Goal: Transaction & Acquisition: Purchase product/service

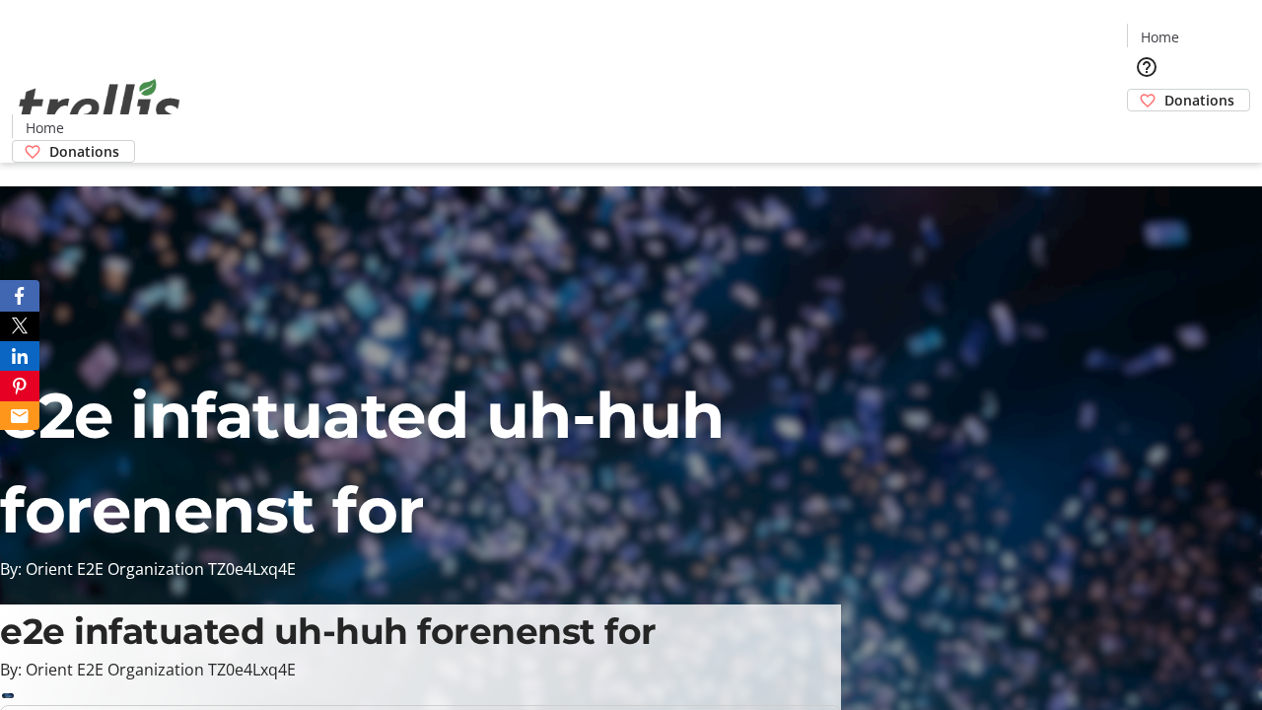
click at [1164, 90] on span "Donations" at bounding box center [1199, 100] width 70 height 21
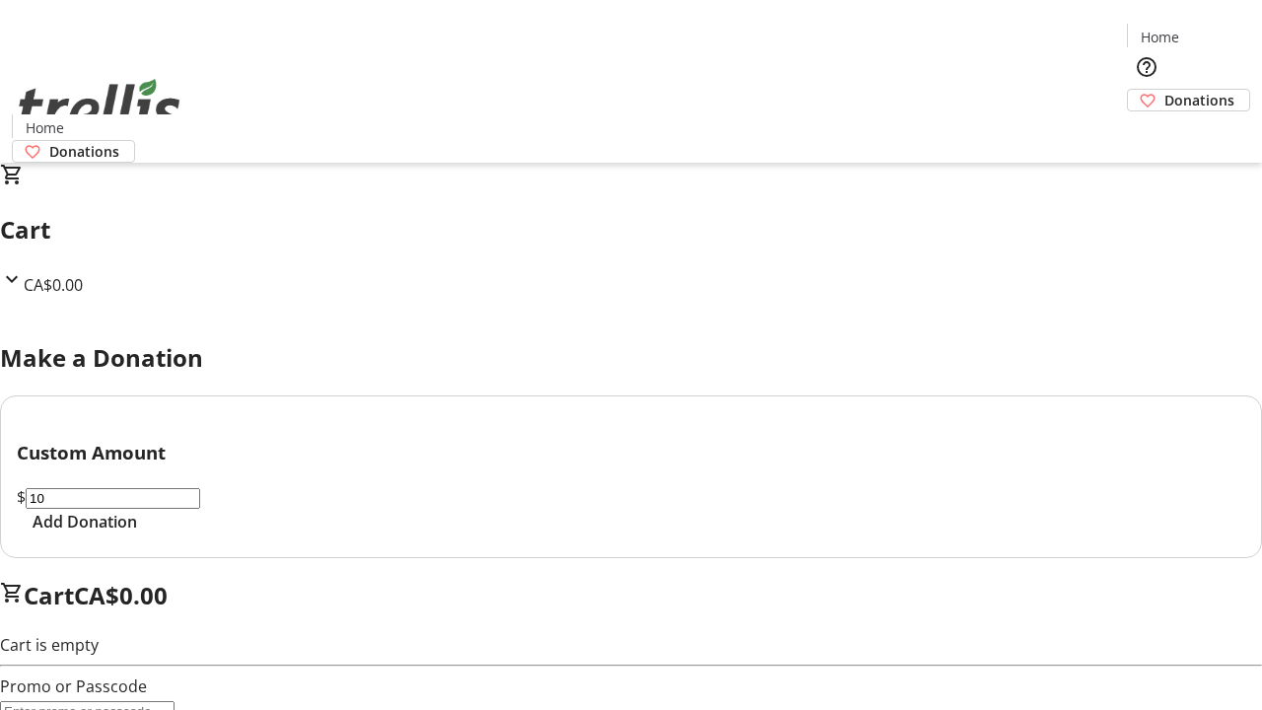
click at [137, 533] on span "Add Donation" at bounding box center [85, 522] width 104 height 24
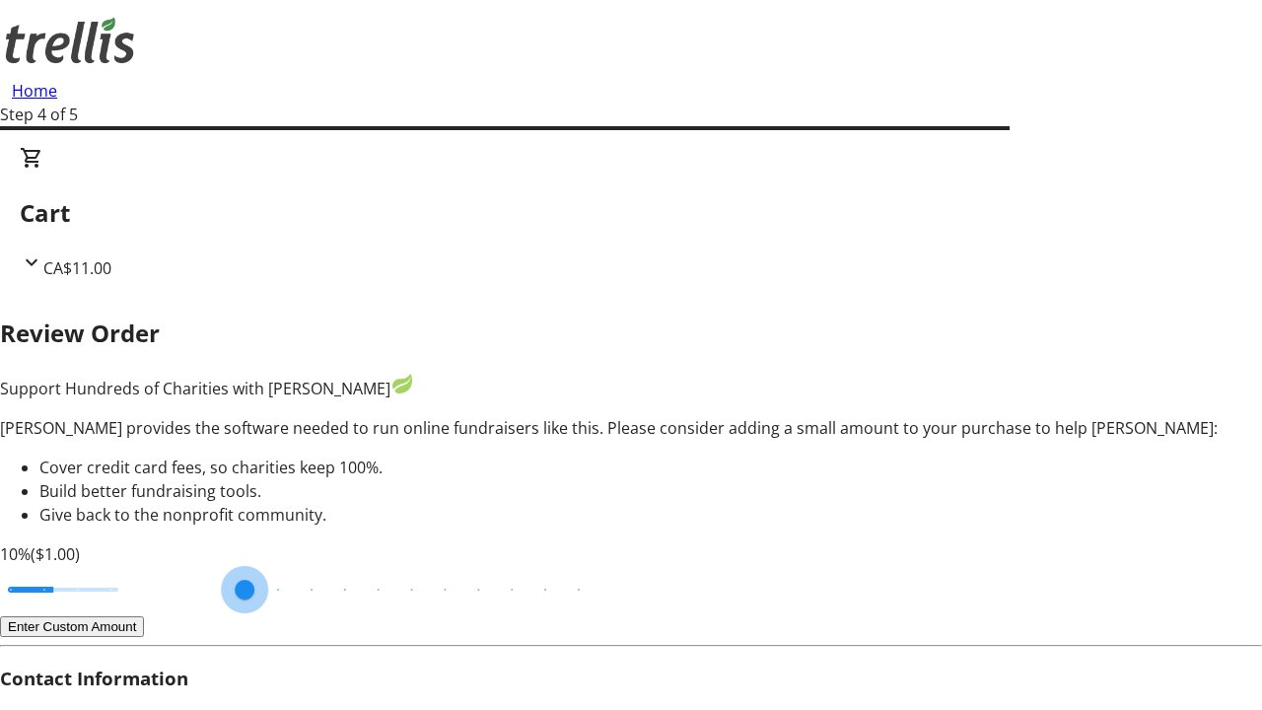
type input "20"
click at [139, 568] on input "Cover fees percentage" at bounding box center [63, 589] width 152 height 43
